Goal: Navigation & Orientation: Find specific page/section

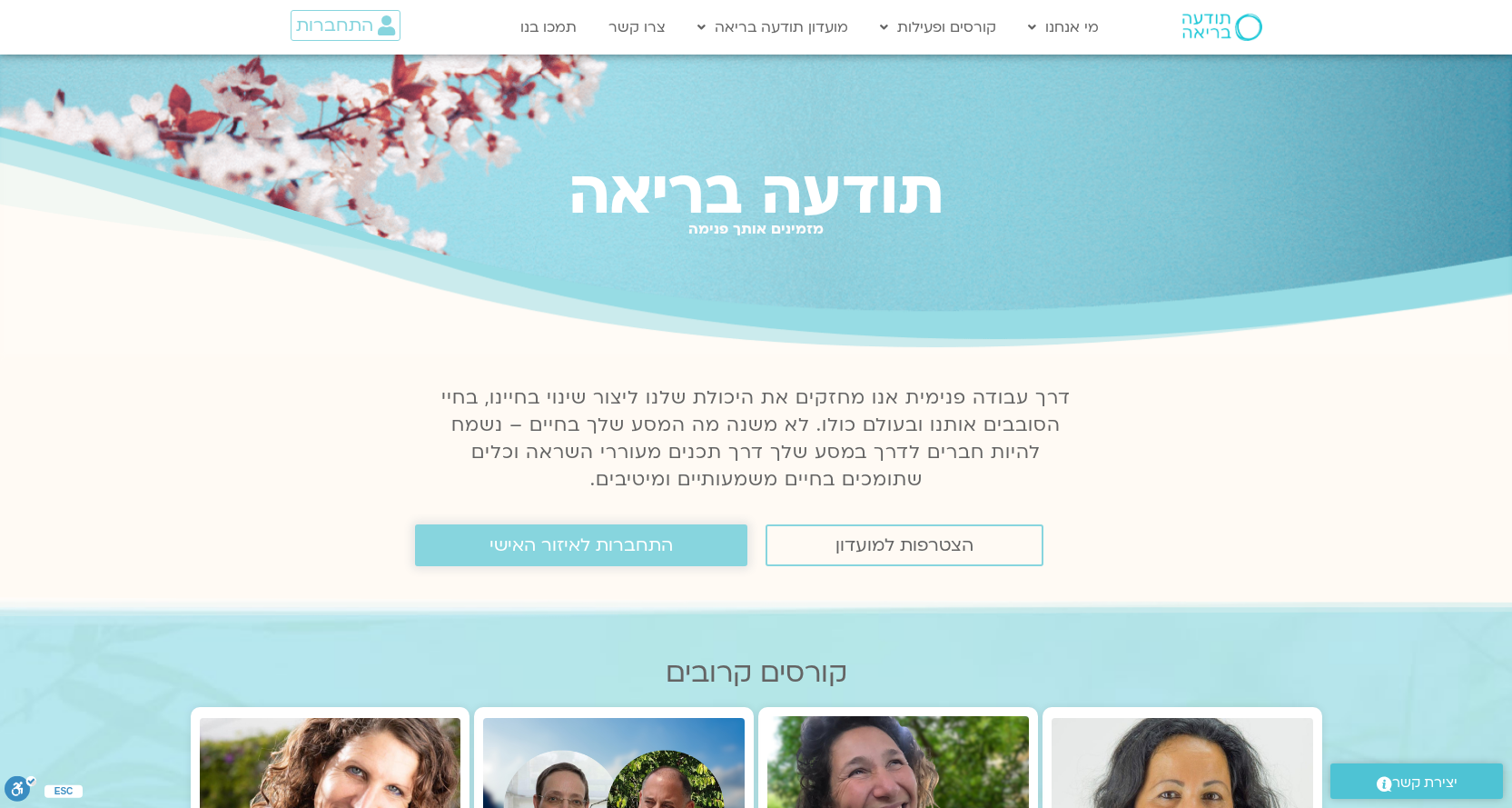
click at [663, 550] on span "התחברות לאיזור האישי" at bounding box center [580, 544] width 183 height 20
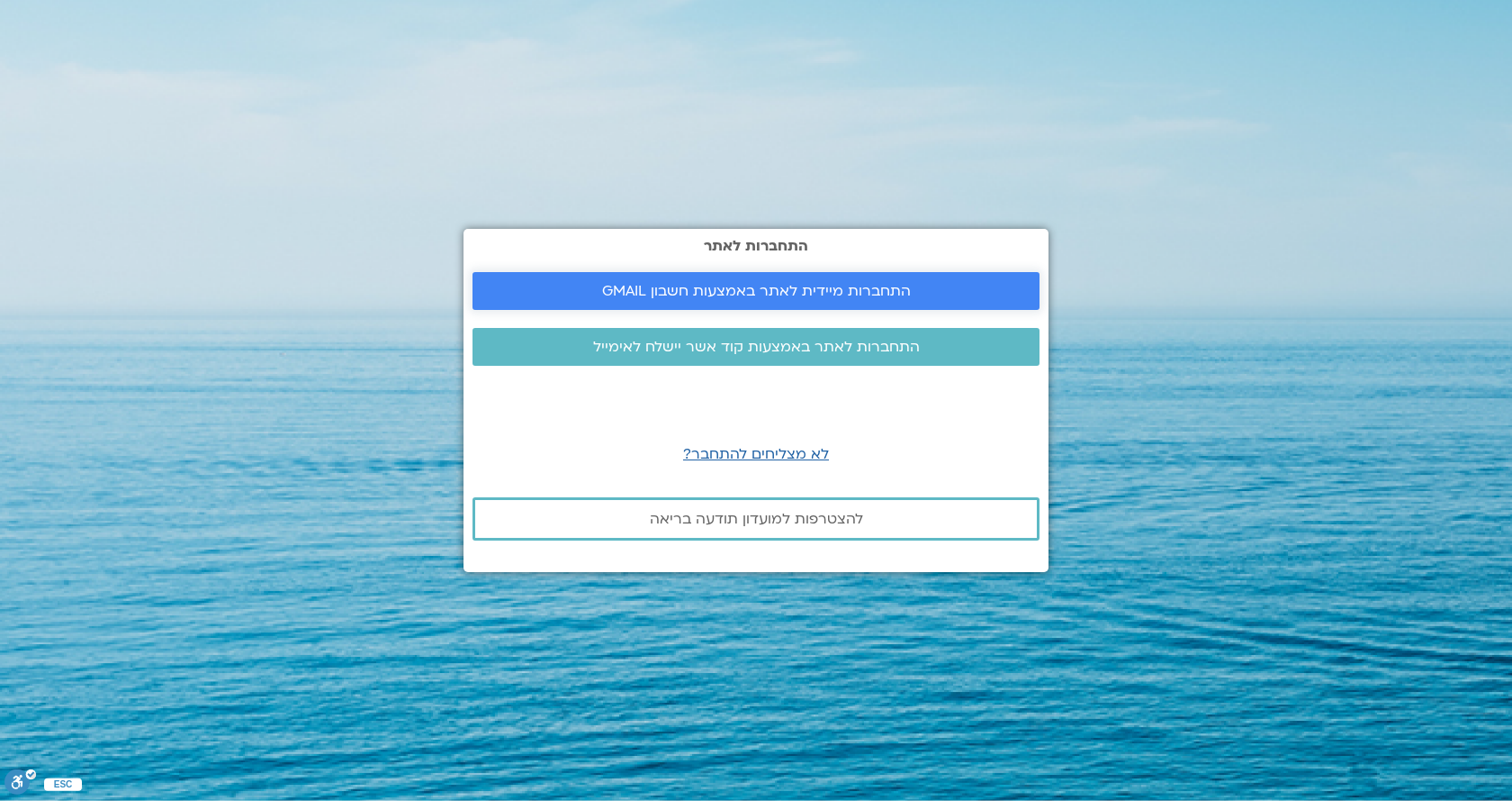
click at [772, 295] on span "התחברות מיידית לאתר באמצעות חשבון GMAIL" at bounding box center [756, 291] width 309 height 16
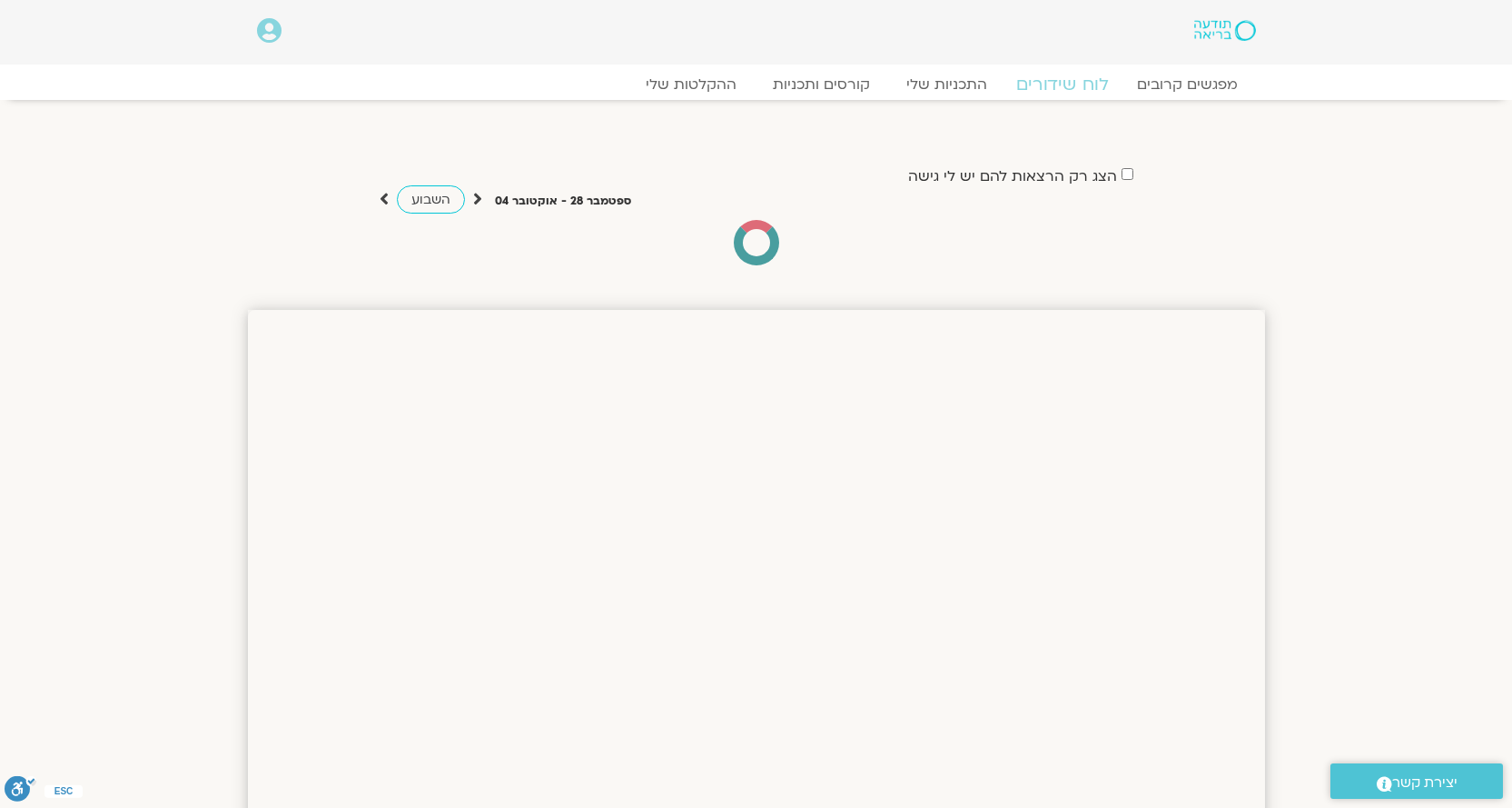
click at [1075, 81] on link "לוח שידורים" at bounding box center [1062, 84] width 137 height 22
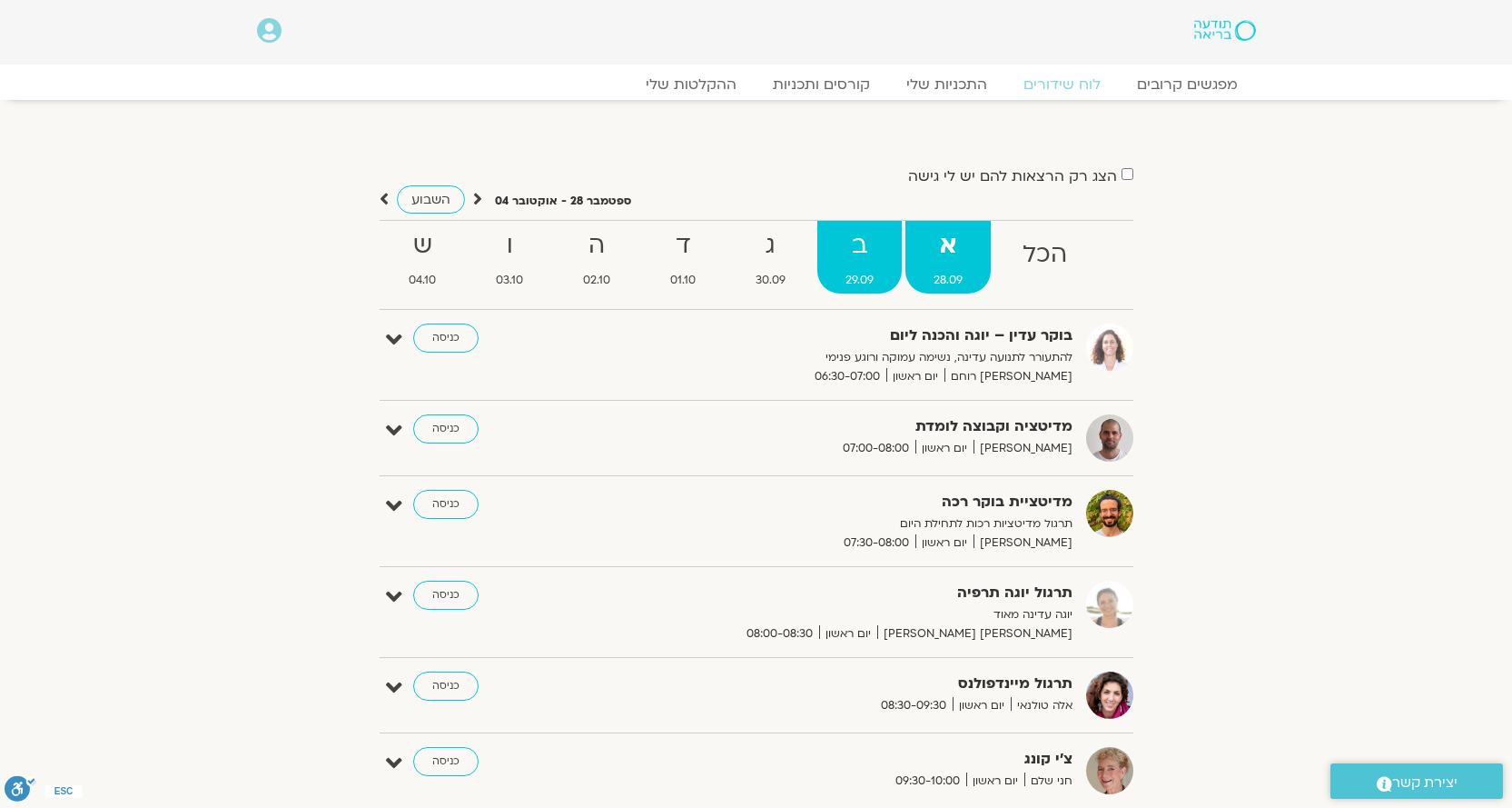
click at [861, 263] on strong "ב" at bounding box center [859, 246] width 84 height 41
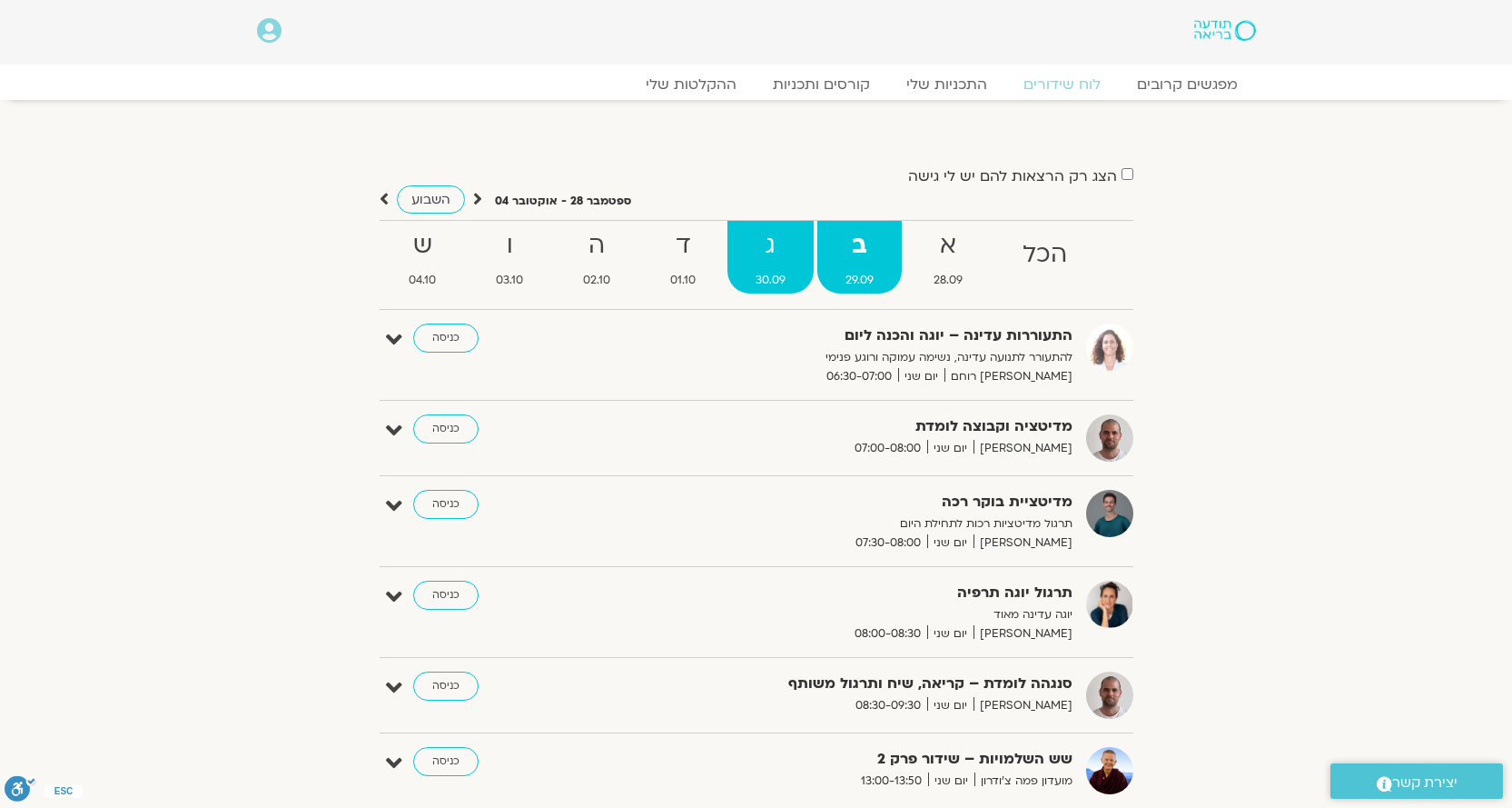
click at [775, 254] on strong "ג" at bounding box center [770, 246] width 86 height 41
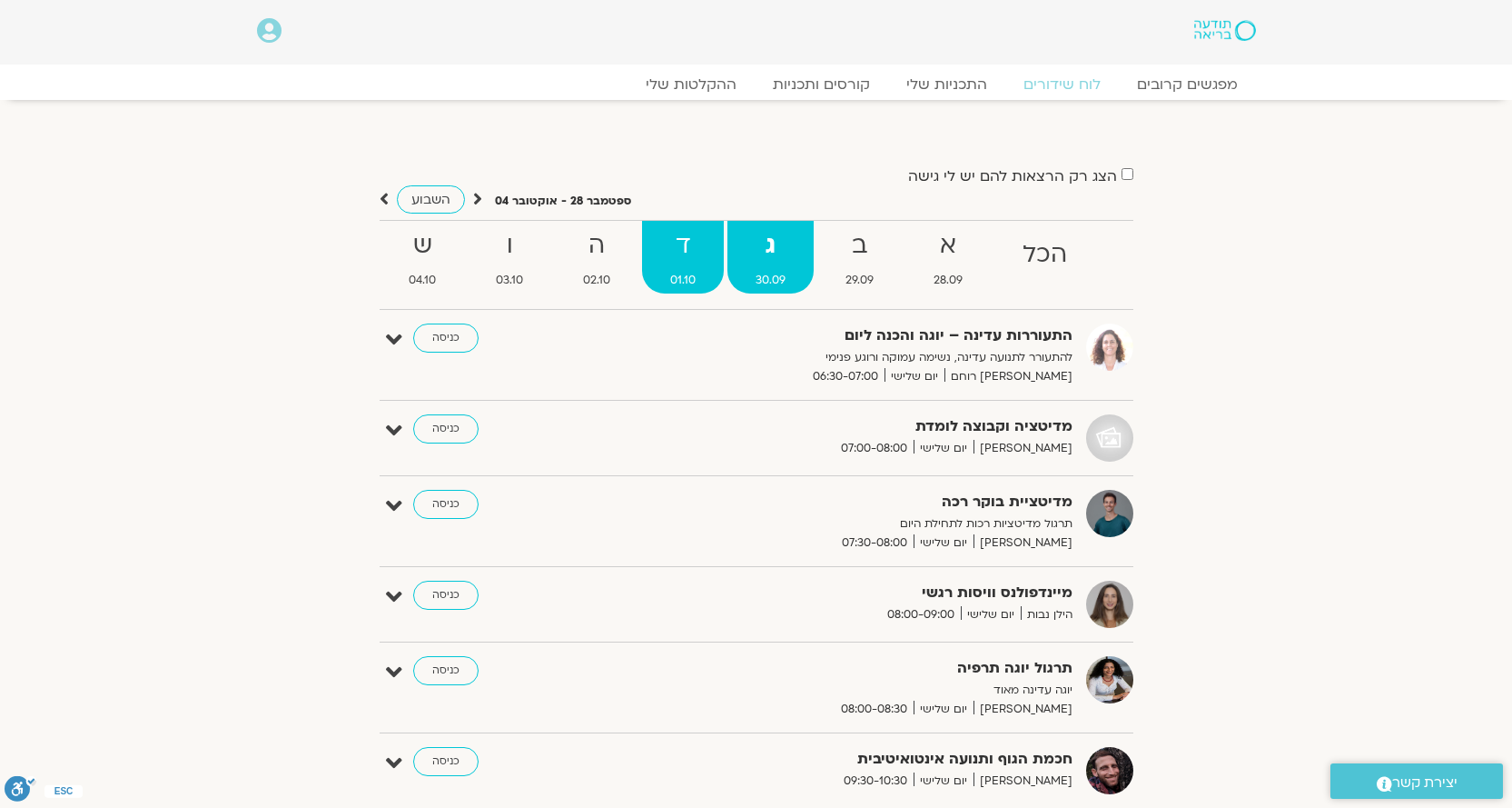
click at [679, 242] on strong "ד" at bounding box center [683, 246] width 82 height 41
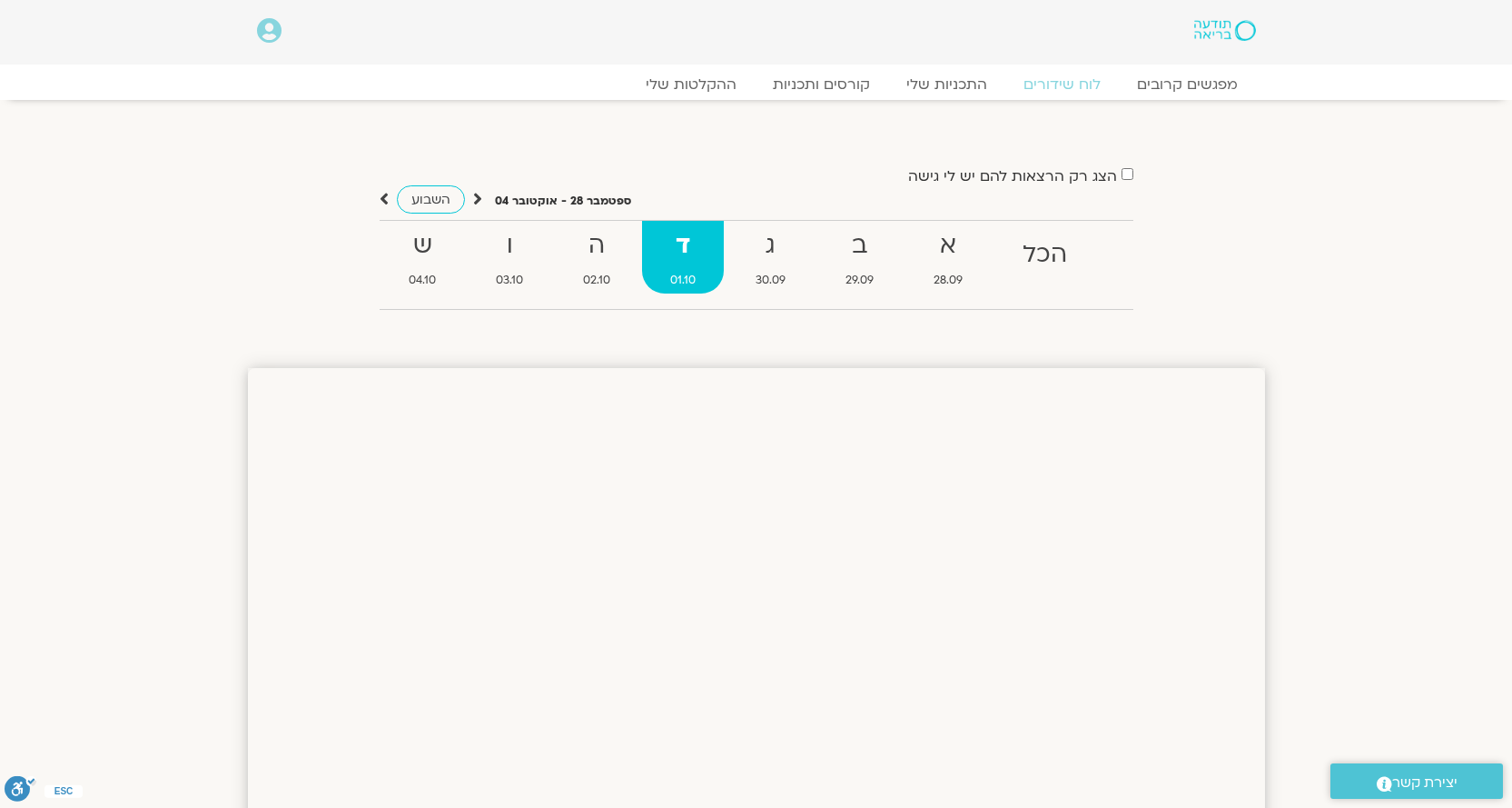
click at [676, 245] on strong "ד" at bounding box center [683, 246] width 82 height 41
click at [598, 257] on strong "ה" at bounding box center [596, 246] width 83 height 41
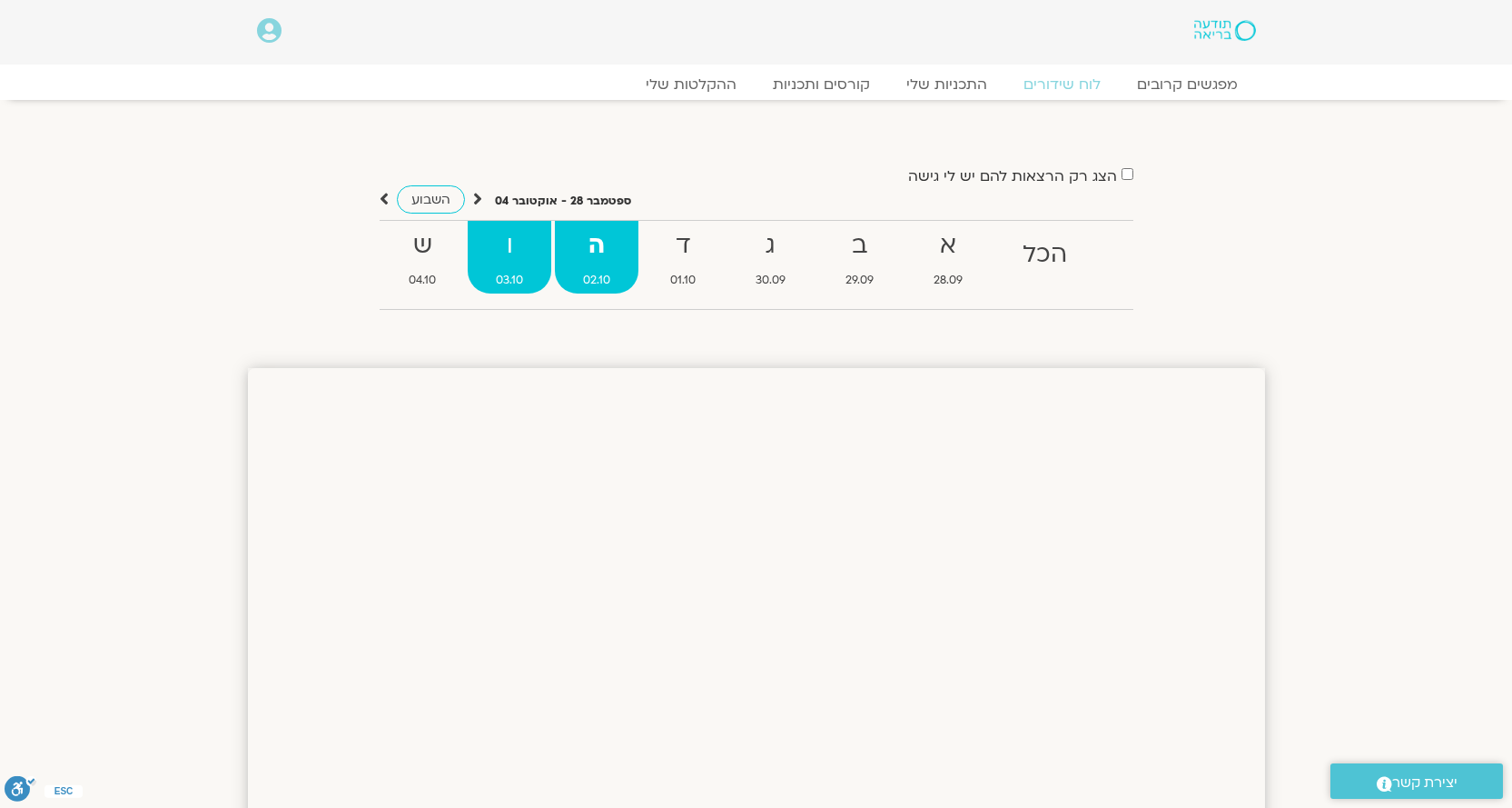
click at [508, 248] on strong "ו" at bounding box center [509, 246] width 83 height 41
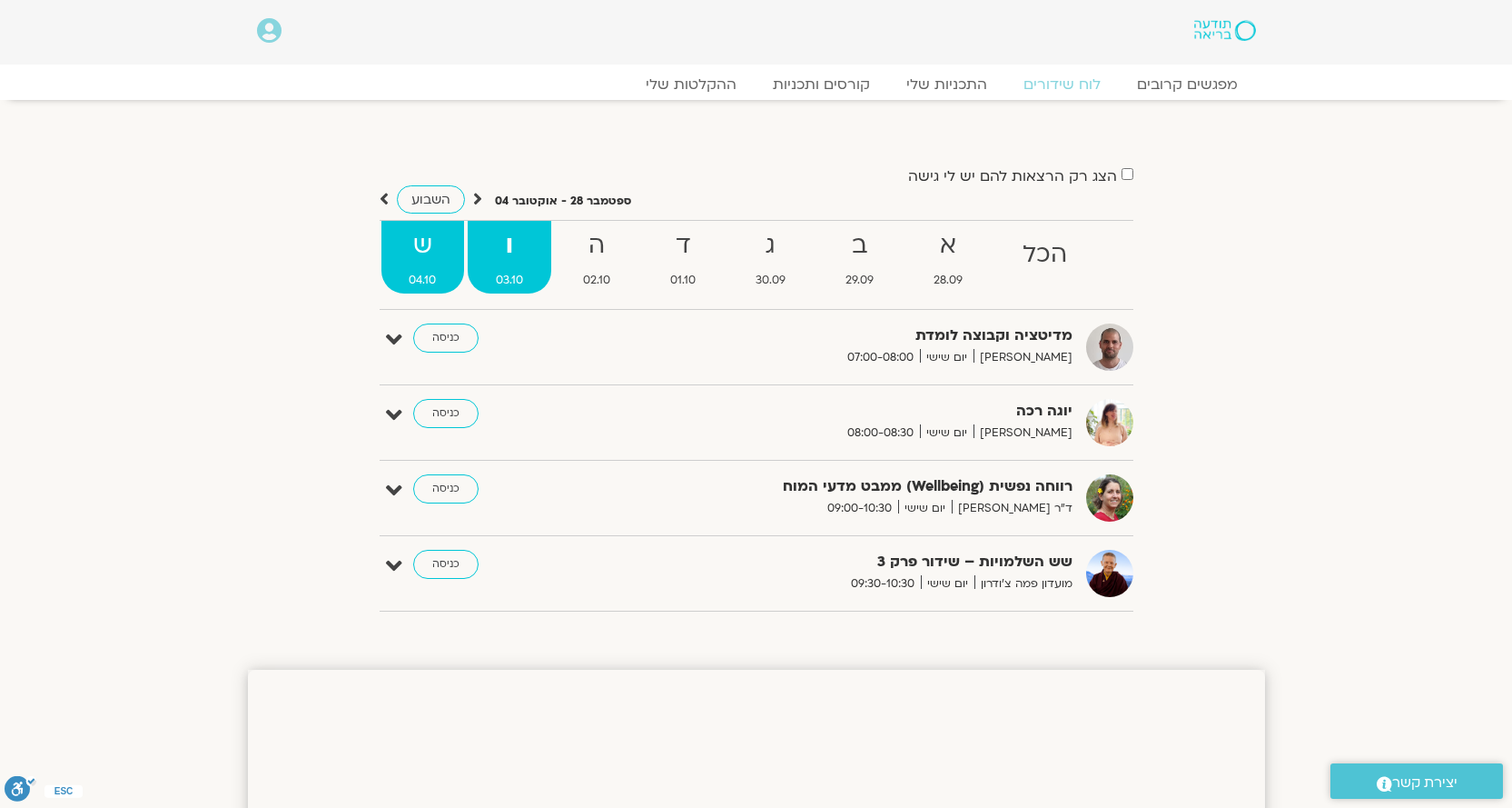
click at [439, 245] on strong "ש" at bounding box center [423, 246] width 83 height 41
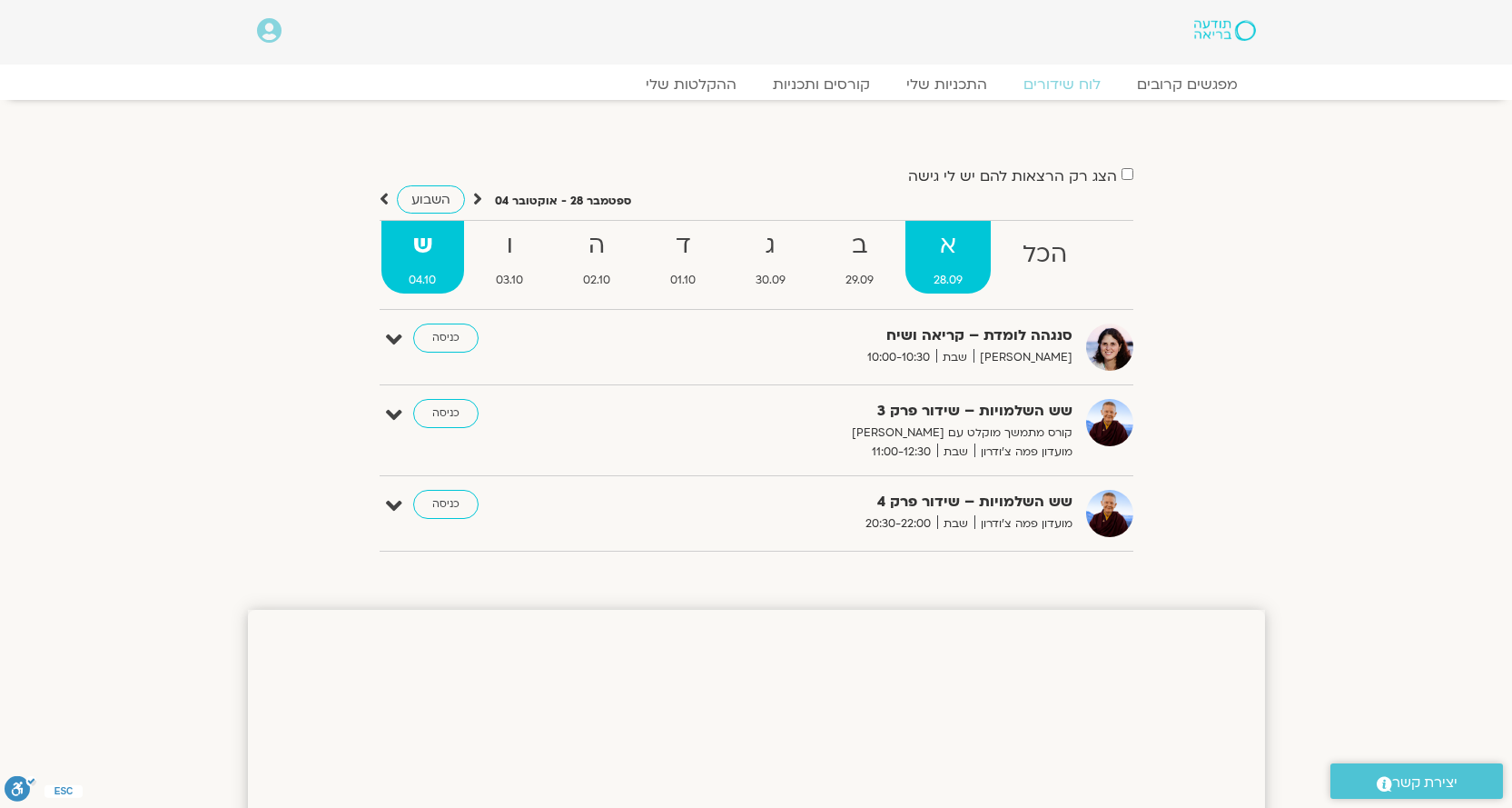
click at [947, 234] on strong "א" at bounding box center [948, 246] width 85 height 41
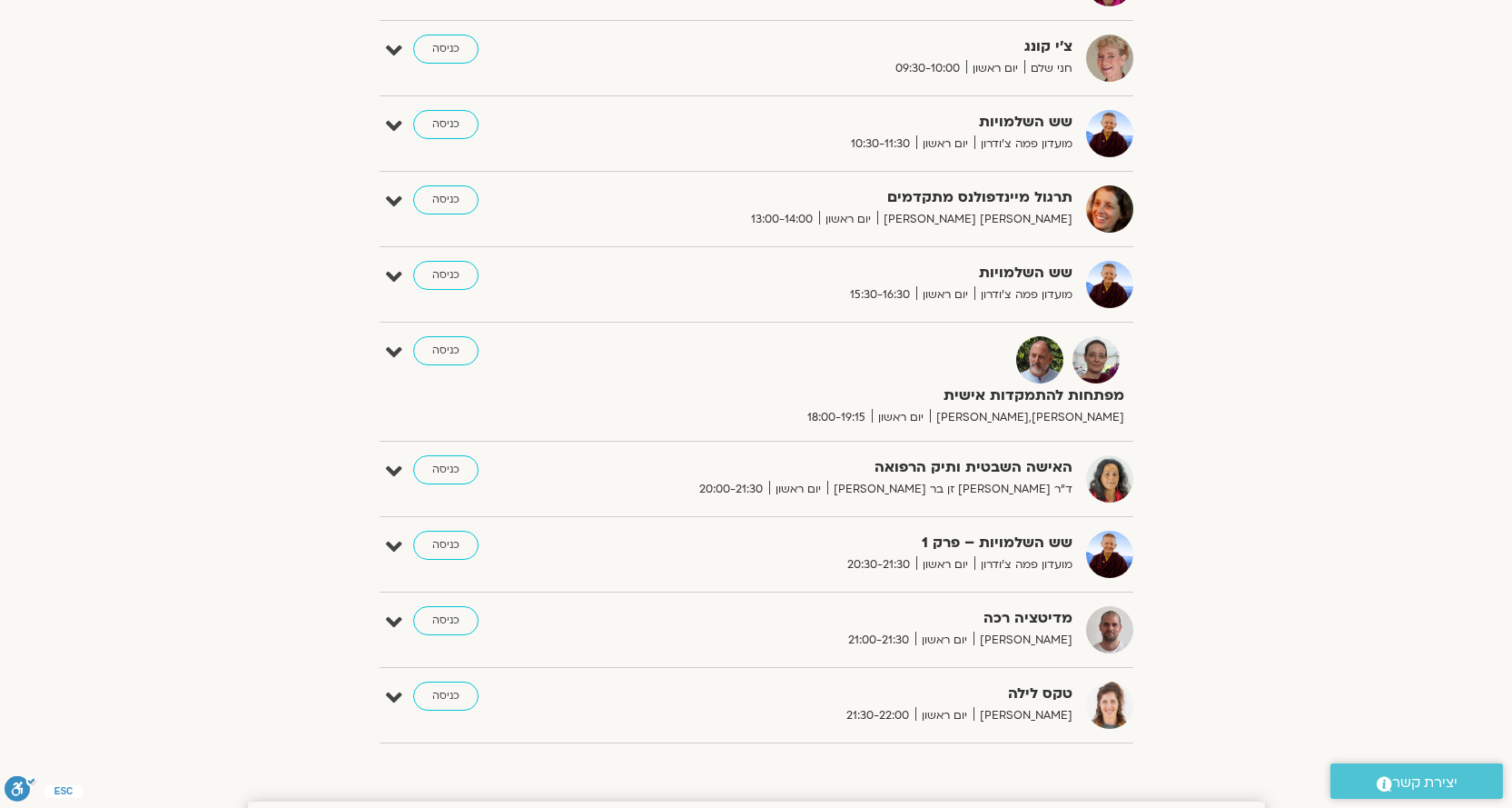
scroll to position [817, 0]
